Goal: Transaction & Acquisition: Purchase product/service

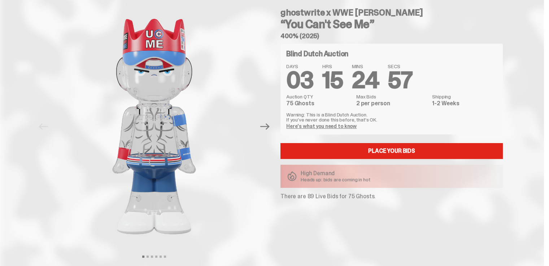
scroll to position [13, 0]
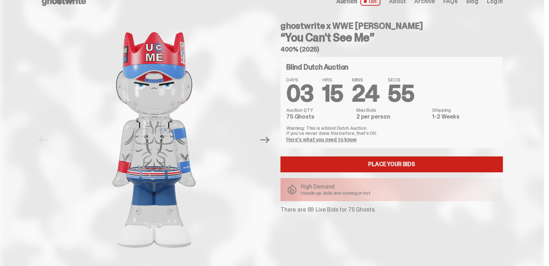
click at [419, 163] on link "Place your Bids" at bounding box center [391, 165] width 222 height 16
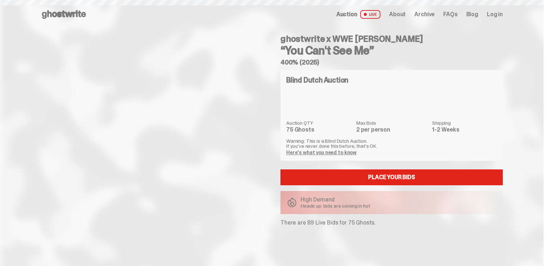
scroll to position [13, 0]
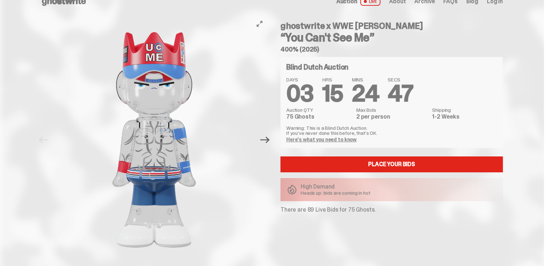
click at [266, 142] on icon "Next" at bounding box center [264, 139] width 9 height 9
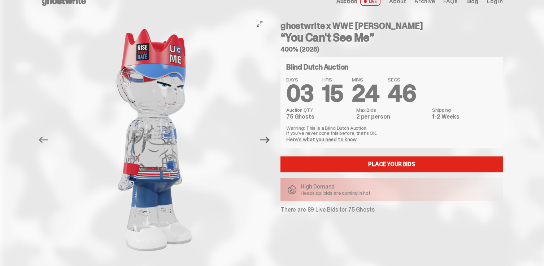
click at [266, 142] on icon "Next" at bounding box center [264, 139] width 9 height 9
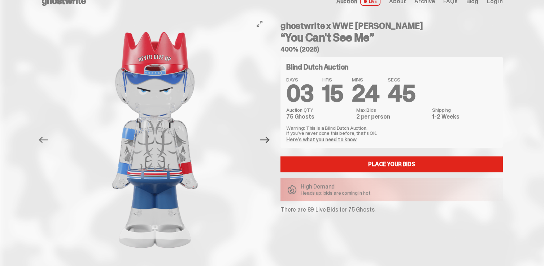
click at [266, 142] on icon "Next" at bounding box center [264, 139] width 9 height 9
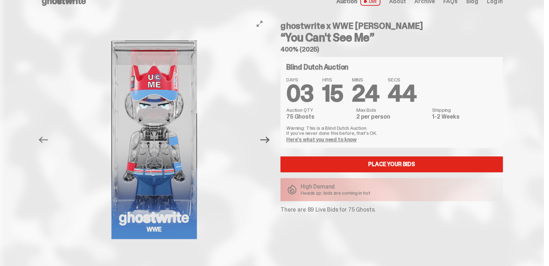
click at [266, 142] on icon "Next" at bounding box center [264, 139] width 9 height 9
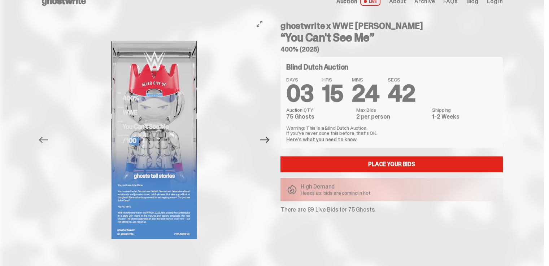
click at [266, 142] on icon "Next" at bounding box center [264, 139] width 9 height 9
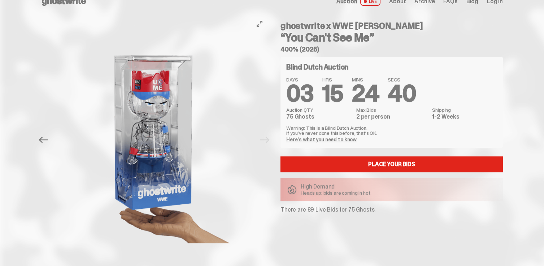
click at [266, 142] on div at bounding box center [154, 140] width 227 height 248
